Goal: Find specific page/section

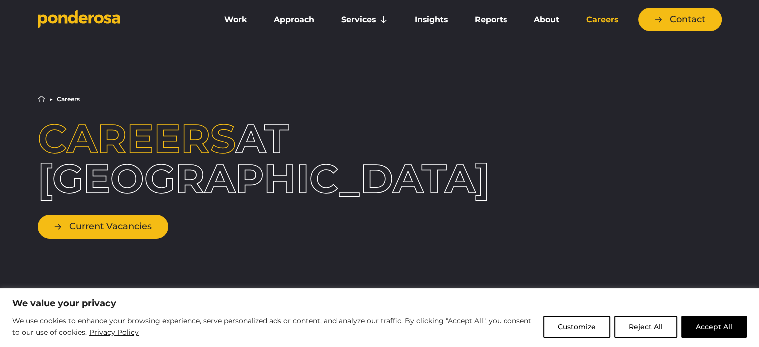
click at [123, 227] on link "Current Vacancies" at bounding box center [103, 226] width 130 height 23
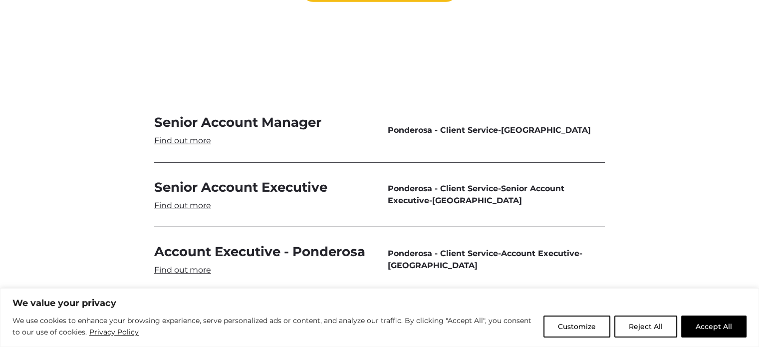
scroll to position [2993, 0]
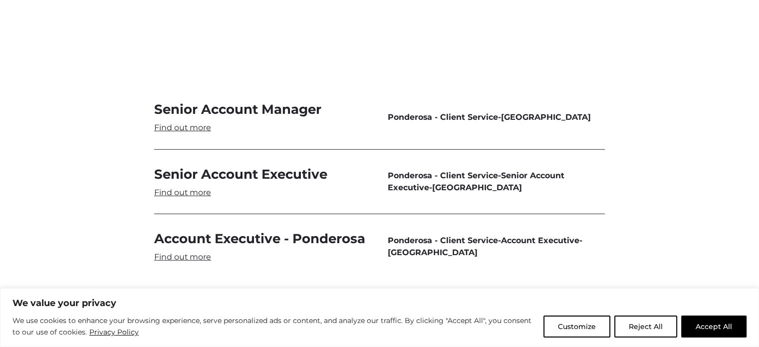
click at [185, 230] on link "Account Executive - Ponderosa" at bounding box center [263, 246] width 218 height 32
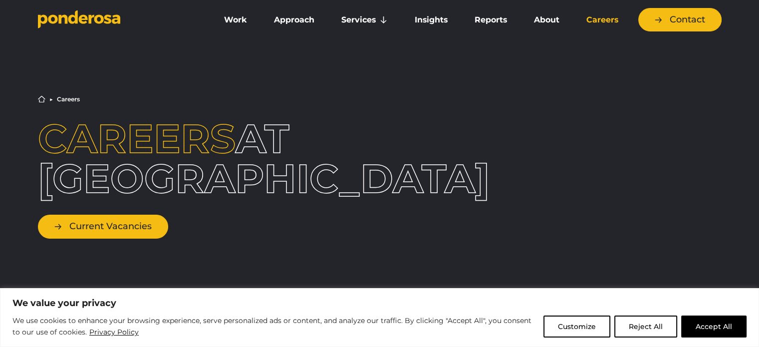
click at [152, 225] on link "Current Vacancies" at bounding box center [103, 226] width 130 height 23
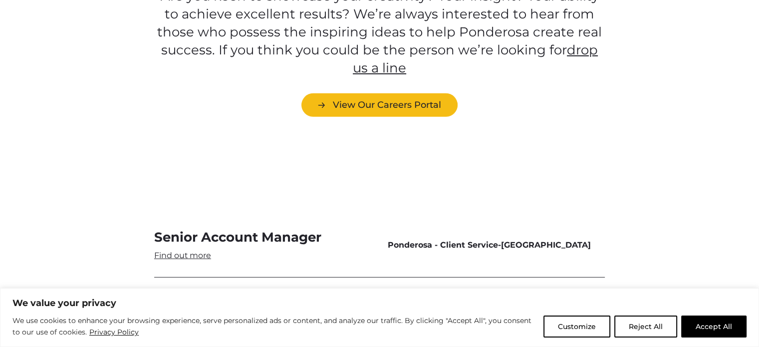
scroll to position [2858, 0]
